Goal: Task Accomplishment & Management: Manage account settings

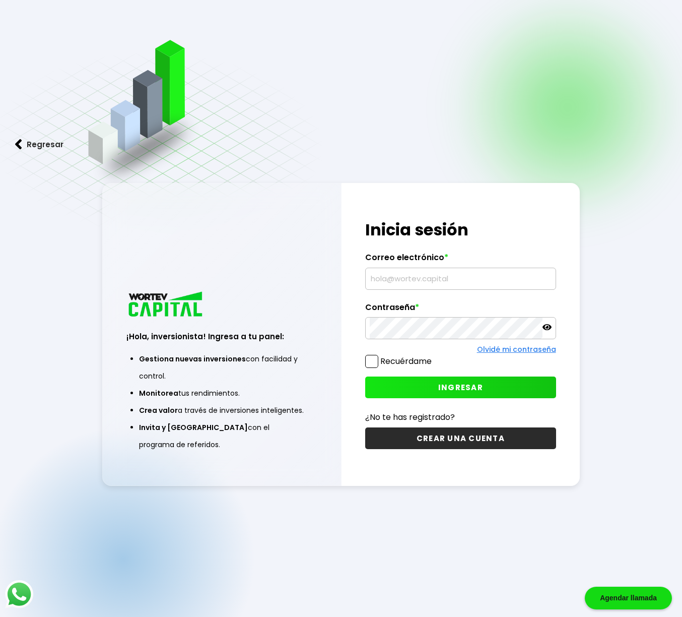
click at [417, 280] on input "text" at bounding box center [460, 278] width 181 height 21
type input "[EMAIL_ADDRESS][DOMAIN_NAME]"
click at [396, 385] on button "INGRESAR" at bounding box center [460, 387] width 190 height 22
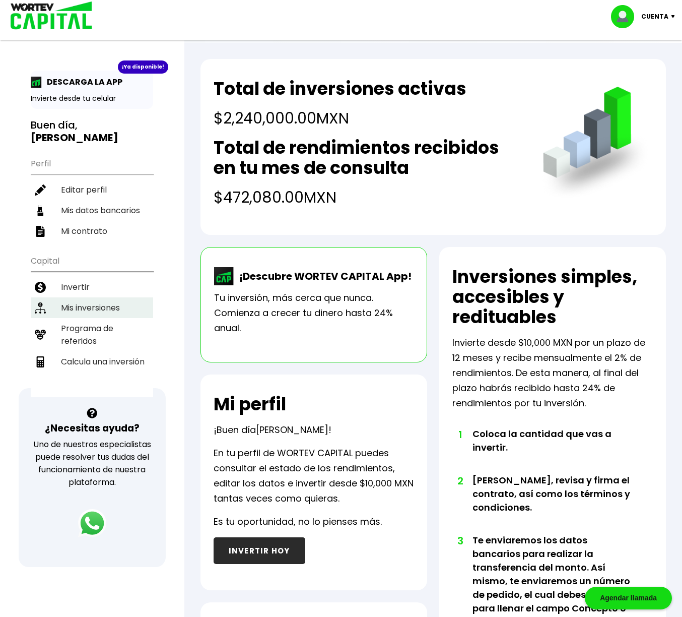
click at [75, 301] on li "Mis inversiones" at bounding box center [92, 307] width 122 height 21
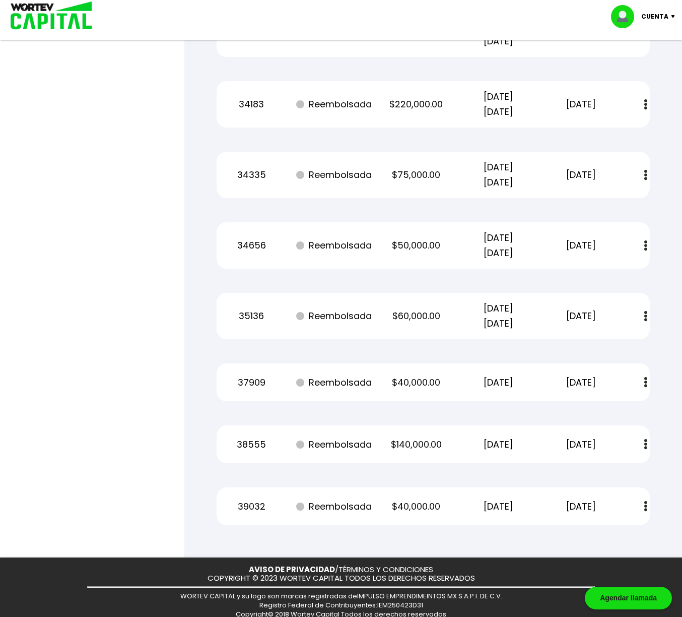
scroll to position [2157, 0]
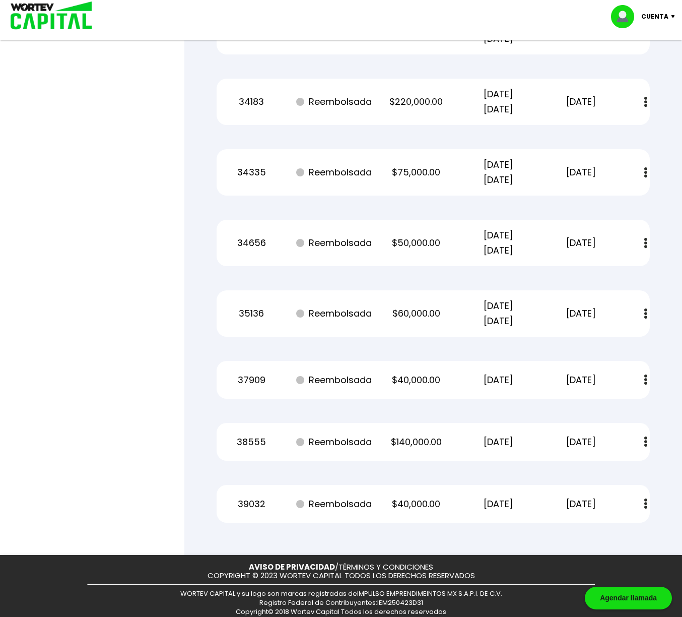
click at [646, 316] on img at bounding box center [645, 313] width 3 height 11
click at [622, 342] on img at bounding box center [622, 341] width 8 height 10
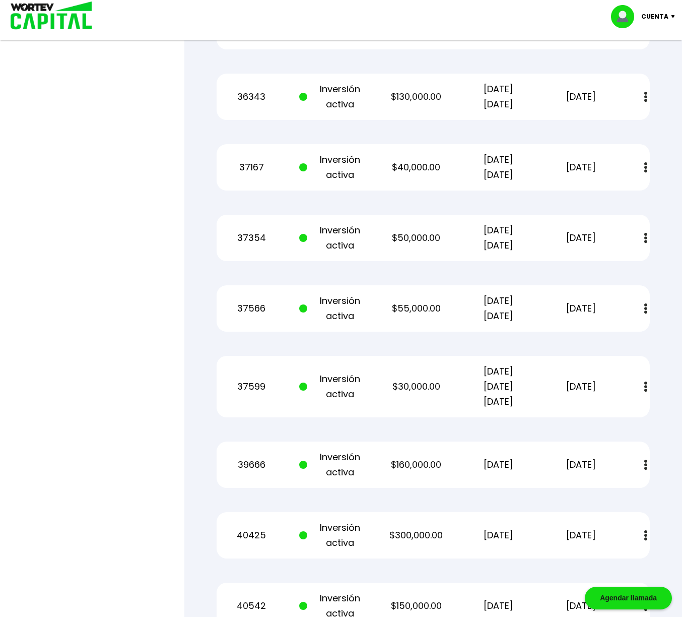
scroll to position [857, 0]
click at [647, 309] on img at bounding box center [645, 307] width 3 height 11
click at [624, 333] on img at bounding box center [622, 335] width 8 height 10
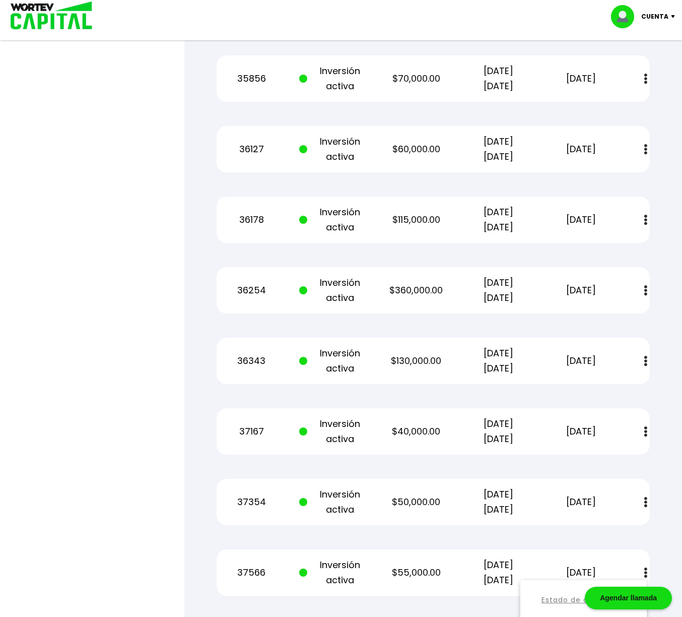
scroll to position [590, 0]
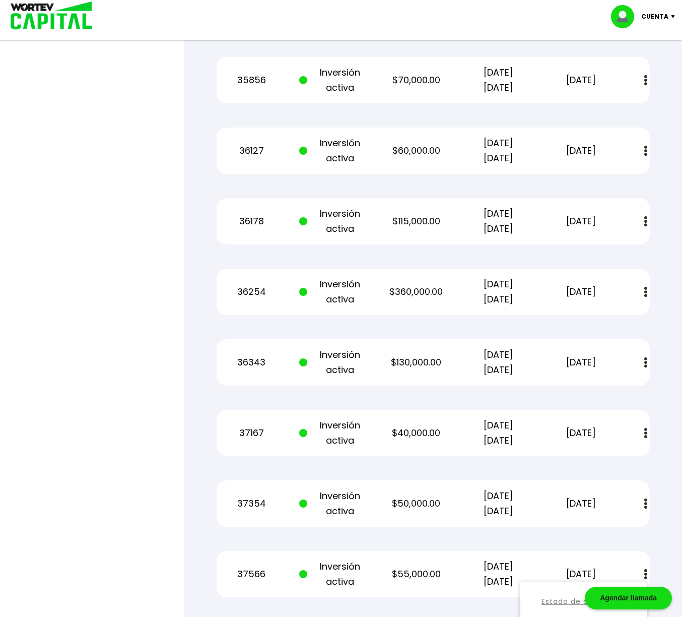
click at [646, 153] on img at bounding box center [645, 151] width 3 height 11
click at [618, 178] on img at bounding box center [622, 178] width 8 height 10
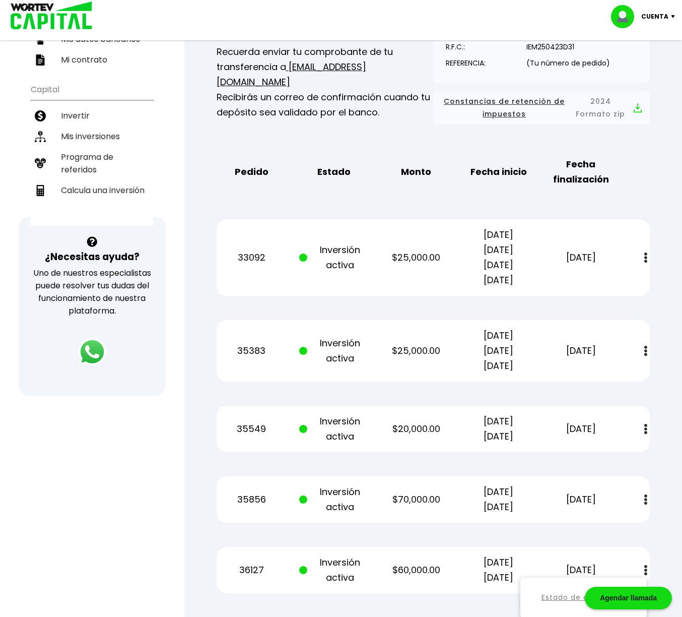
scroll to position [171, 0]
click at [675, 11] on div "Cuenta" at bounding box center [646, 16] width 71 height 23
click at [649, 65] on li "Cerrar sesión" at bounding box center [644, 67] width 81 height 21
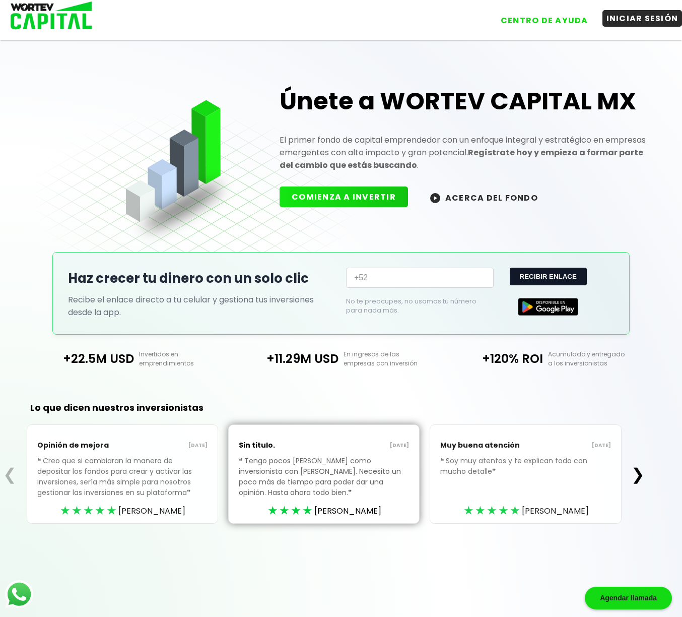
click at [625, 15] on button "INICIAR SESIÓN" at bounding box center [642, 18] width 80 height 17
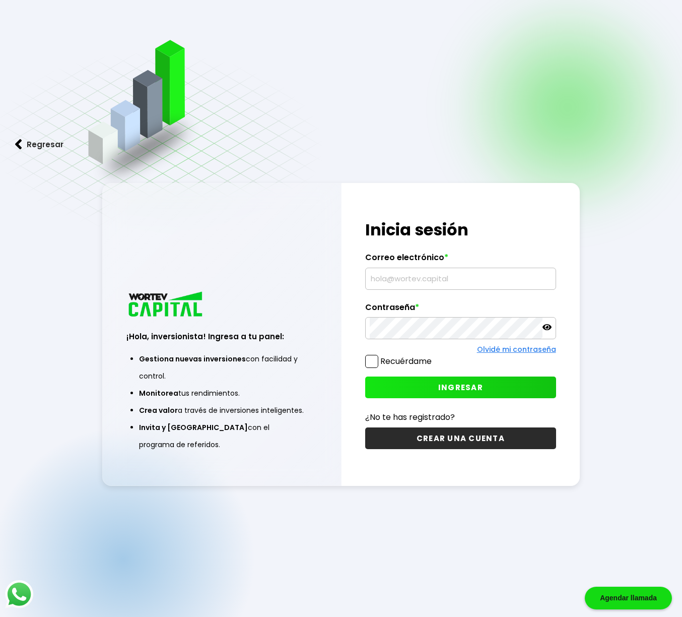
drag, startPoint x: 389, startPoint y: 283, endPoint x: 414, endPoint y: 283, distance: 24.7
click at [389, 283] on input "text" at bounding box center [460, 278] width 181 height 21
type input "[EMAIL_ADDRESS][DOMAIN_NAME]"
click at [390, 385] on button "INGRESAR" at bounding box center [460, 387] width 190 height 22
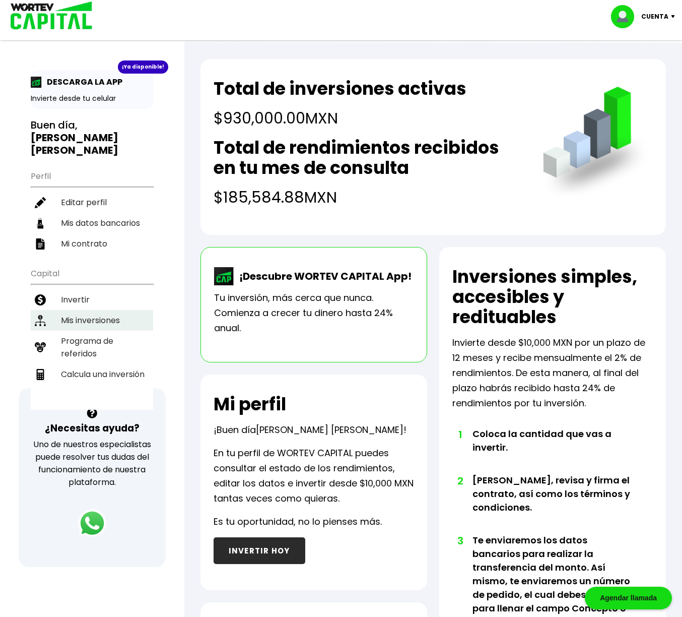
click at [76, 310] on li "Mis inversiones" at bounding box center [92, 320] width 122 height 21
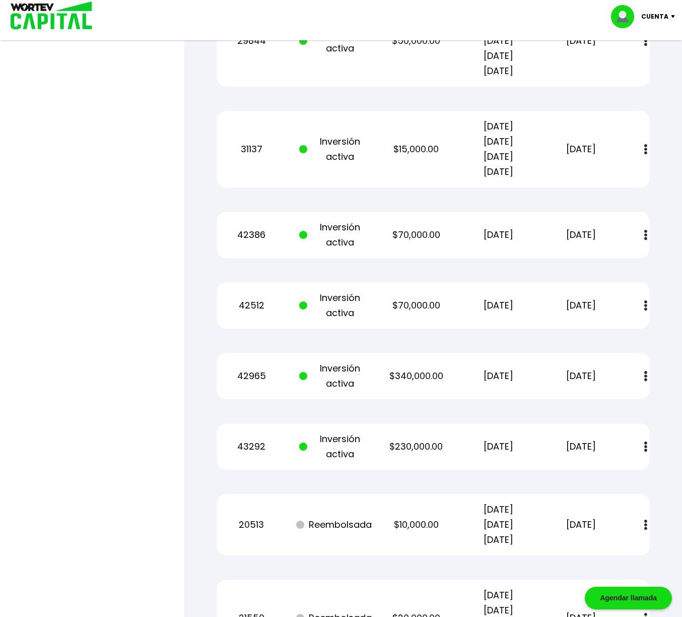
scroll to position [890, 0]
click at [646, 445] on img at bounding box center [645, 446] width 3 height 11
click at [646, 446] on img at bounding box center [645, 446] width 3 height 11
click at [624, 471] on img at bounding box center [622, 473] width 8 height 10
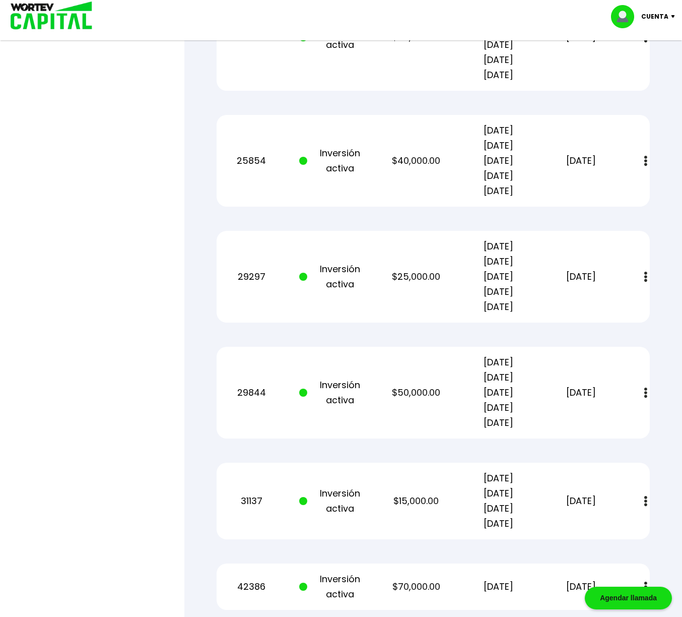
scroll to position [540, 0]
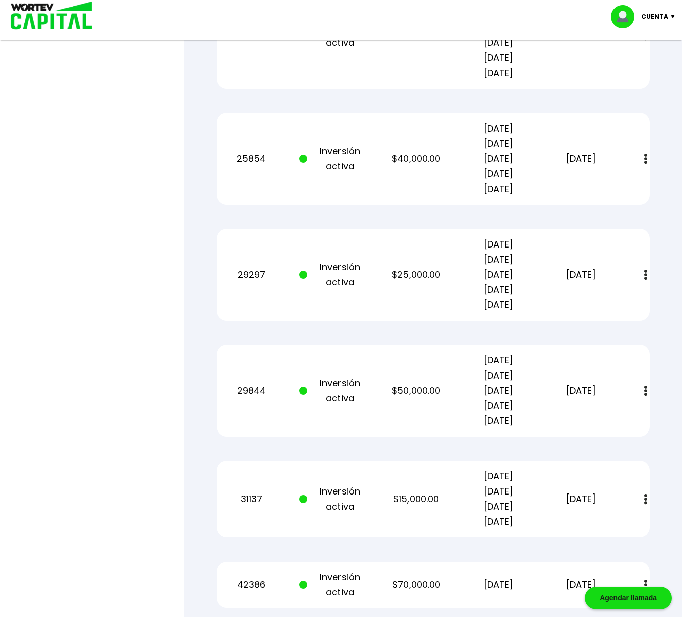
click at [646, 391] on img at bounding box center [645, 390] width 3 height 11
click at [619, 418] on img at bounding box center [622, 418] width 8 height 10
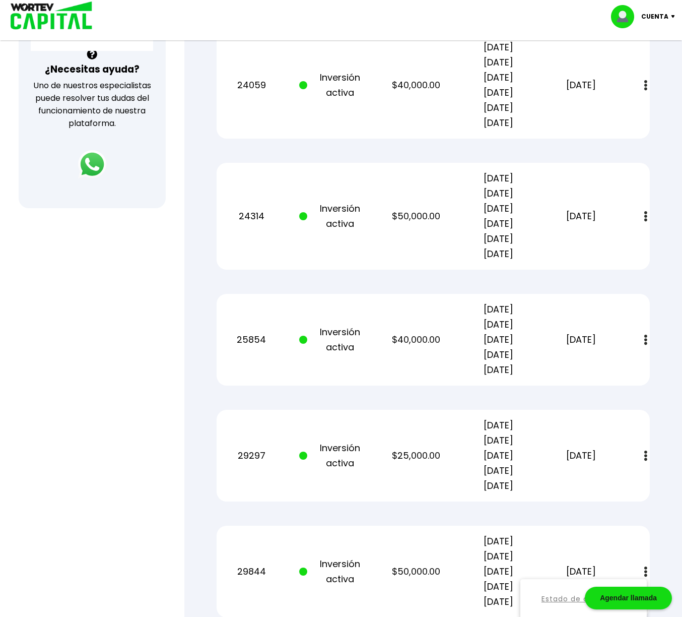
scroll to position [358, 0]
click at [645, 341] on img at bounding box center [645, 340] width 3 height 11
click at [623, 367] on img at bounding box center [622, 368] width 8 height 10
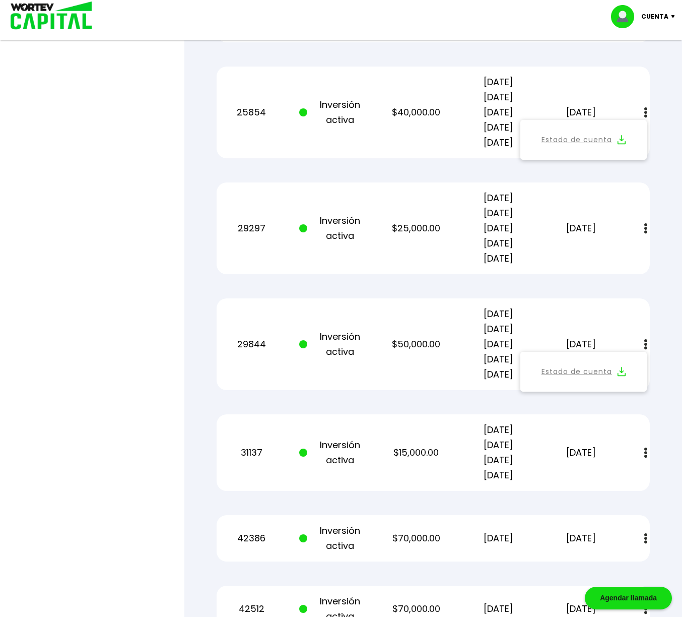
scroll to position [0, 0]
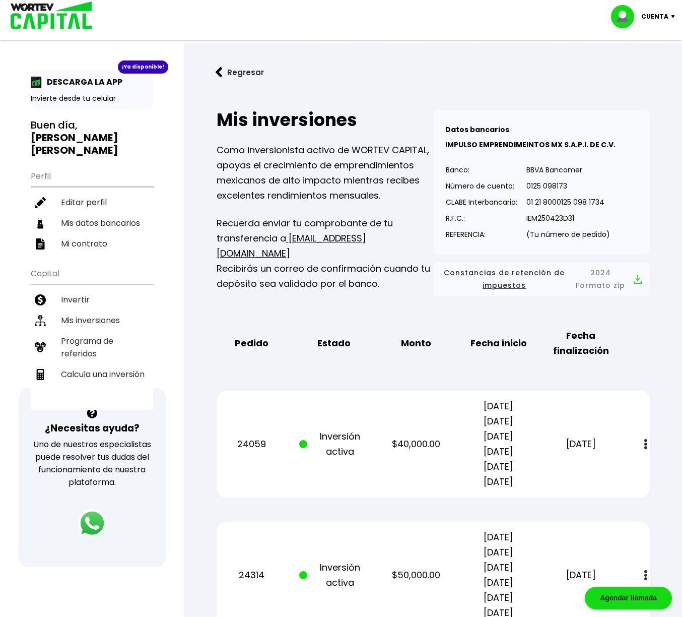
click at [672, 17] on img at bounding box center [675, 16] width 14 height 3
click at [645, 68] on li "Cerrar sesión" at bounding box center [644, 67] width 81 height 21
